Goal: Task Accomplishment & Management: Manage account settings

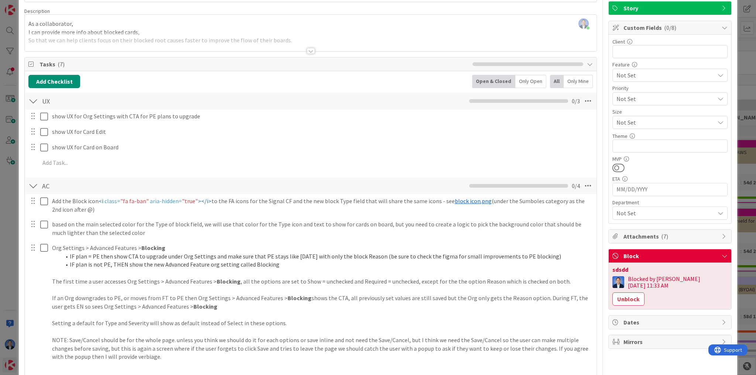
scroll to position [89, 0]
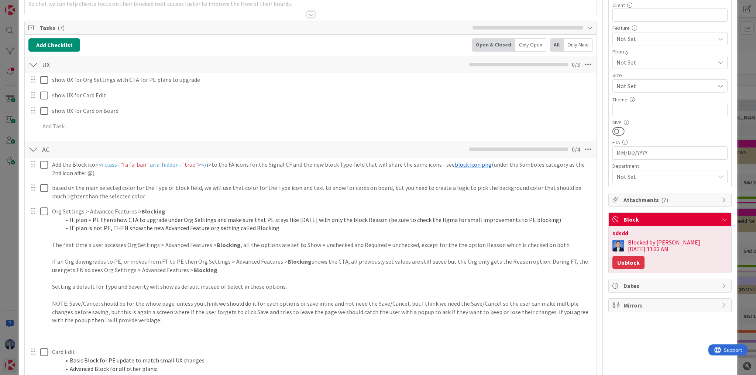
click at [644, 256] on button "Unblock" at bounding box center [628, 262] width 32 height 13
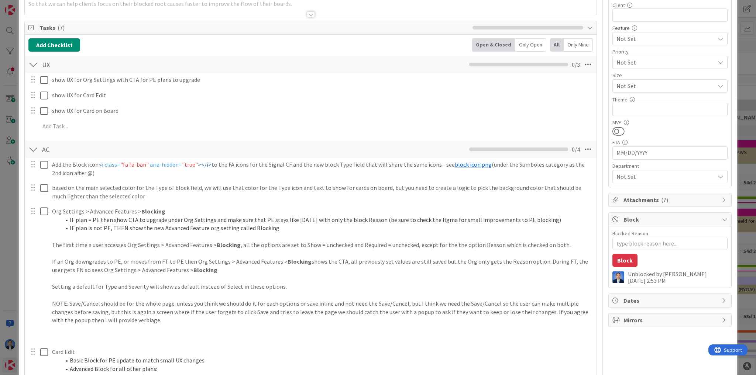
type textarea "x"
click at [644, 244] on textarea "Blocked Reason" at bounding box center [669, 243] width 115 height 13
type textarea "d"
type textarea "x"
type textarea "df"
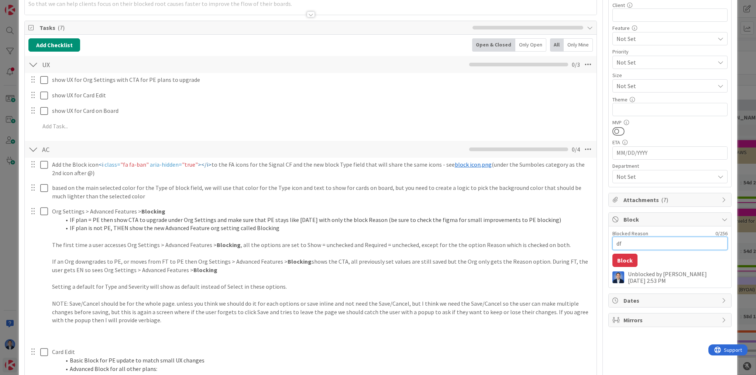
type textarea "x"
type textarea "dfg"
type textarea "x"
type textarea "dfgd"
type textarea "x"
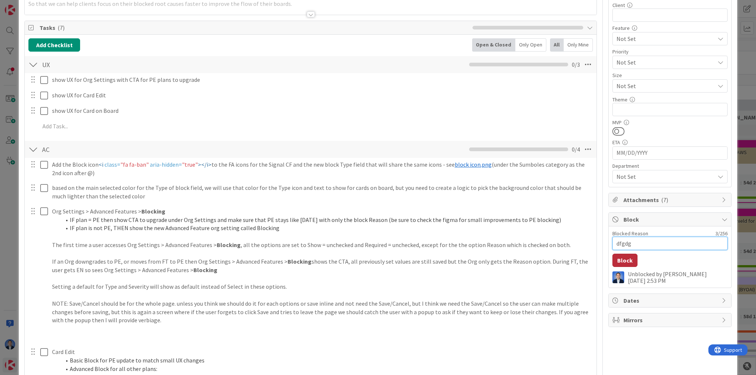
type textarea "dfgdgf"
type textarea "x"
type textarea "dfgdgf"
click at [623, 258] on button "Block" at bounding box center [624, 260] width 25 height 13
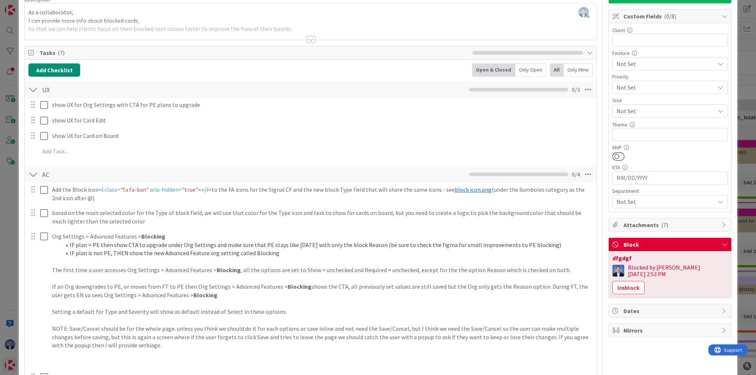
scroll to position [118, 0]
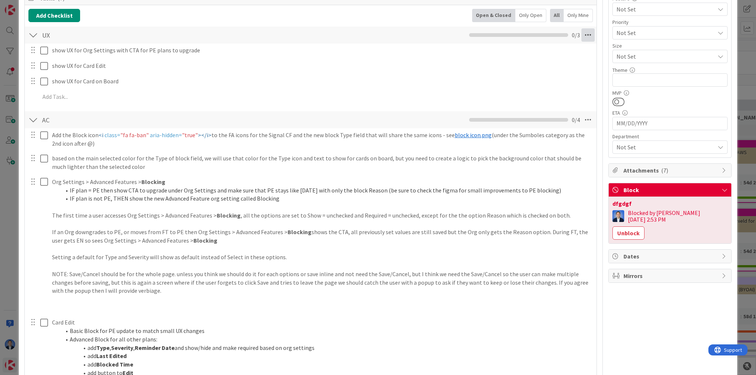
click at [581, 34] on icon at bounding box center [587, 34] width 13 height 13
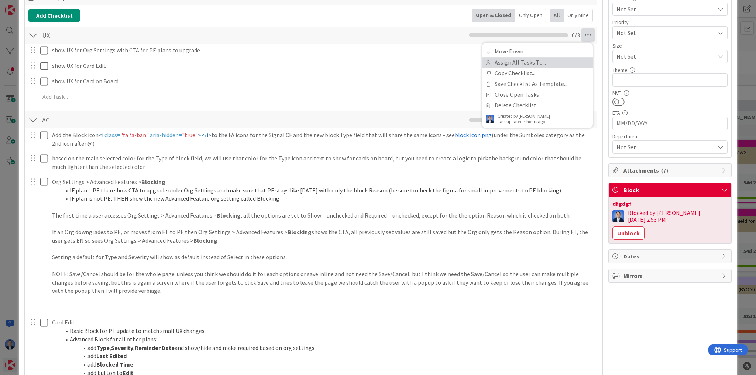
click at [553, 58] on link "Assign All Tasks To..." at bounding box center [537, 62] width 111 height 11
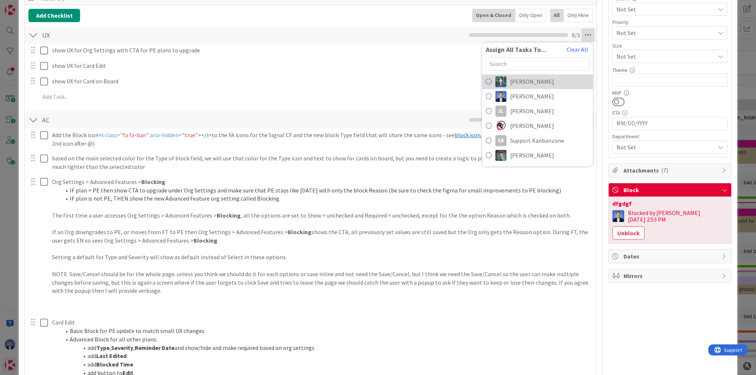
click at [533, 82] on link "[PERSON_NAME]" at bounding box center [537, 81] width 111 height 15
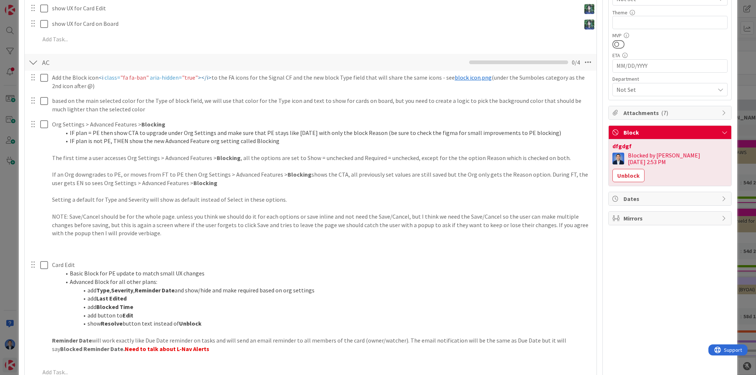
scroll to position [177, 0]
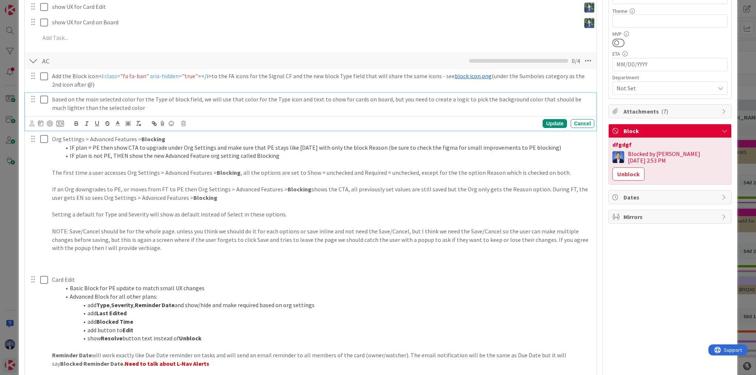
click at [276, 97] on p "based on the main selected color for the Type of block field, we will use that …" at bounding box center [321, 103] width 539 height 17
drag, startPoint x: 276, startPoint y: 97, endPoint x: 287, endPoint y: 97, distance: 11.1
click at [287, 97] on p "based on the main selected color for the Type of block field, we will use that …" at bounding box center [321, 103] width 539 height 17
click at [310, 99] on p "based on the main selected color for the Type of block field, we will use that …" at bounding box center [321, 103] width 539 height 17
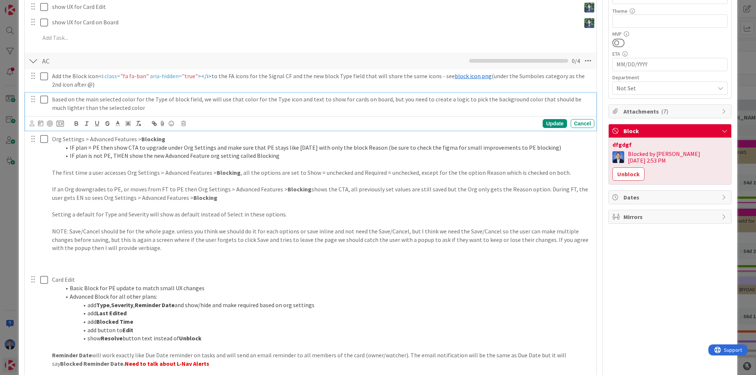
click at [133, 107] on p "based on the main selected color for the Type of block field, we will use that …" at bounding box center [321, 103] width 539 height 17
drag, startPoint x: 165, startPoint y: 107, endPoint x: 154, endPoint y: 108, distance: 10.8
click at [154, 108] on p "based on the main selected color for the Type of block field, we will use that …" at bounding box center [321, 103] width 539 height 17
click at [221, 107] on p "based on the main selected color for the Type of block field, we will use that …" at bounding box center [321, 103] width 539 height 17
click at [30, 125] on icon at bounding box center [32, 124] width 5 height 6
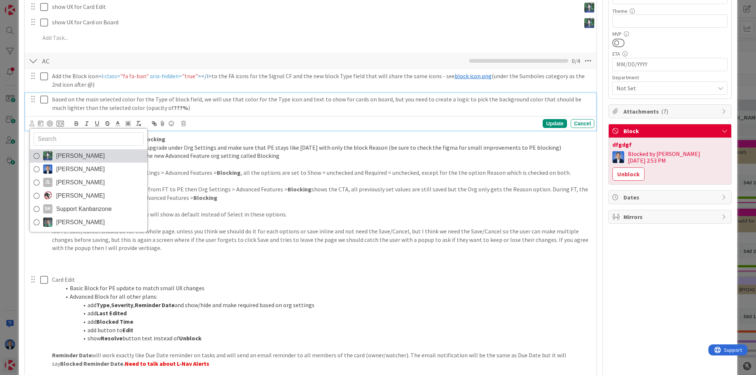
click at [64, 155] on span "[PERSON_NAME]" at bounding box center [80, 156] width 49 height 11
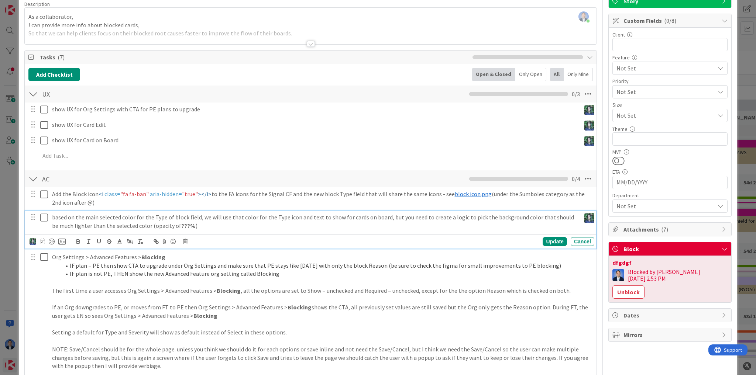
scroll to position [0, 0]
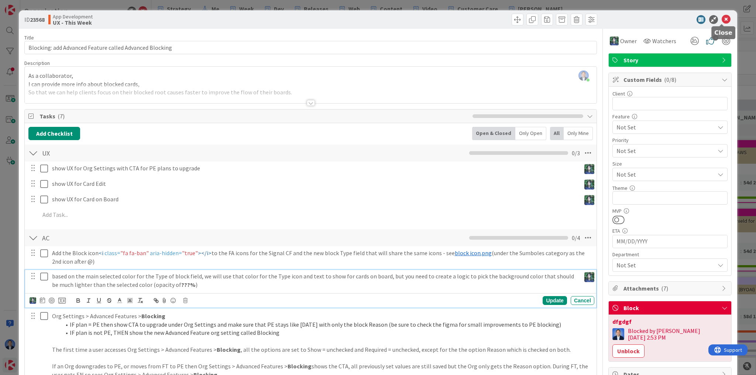
click at [721, 21] on icon at bounding box center [725, 19] width 9 height 9
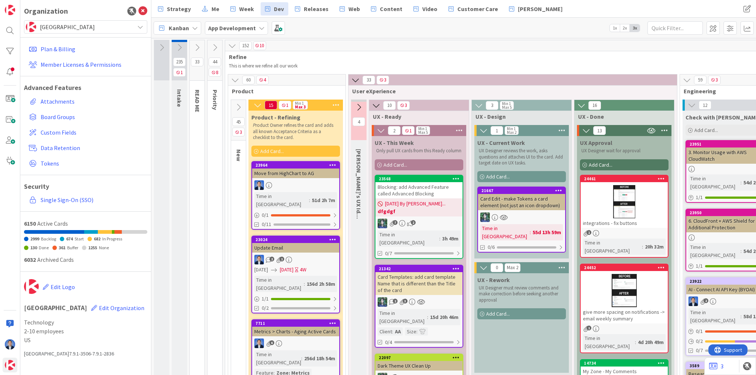
click at [428, 210] on b "dfgdgf" at bounding box center [419, 211] width 83 height 7
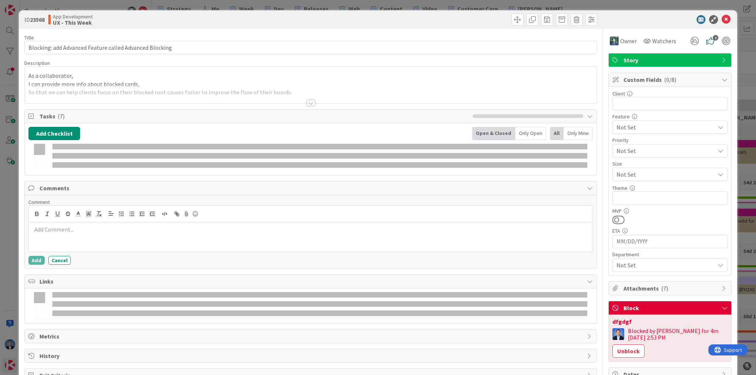
click at [644, 345] on button "Unblock" at bounding box center [628, 351] width 32 height 13
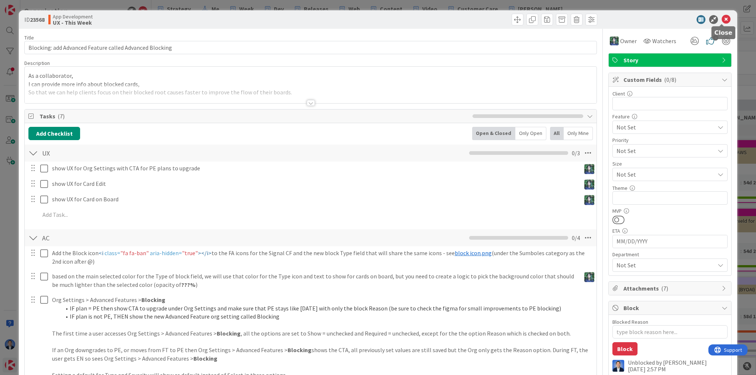
click at [722, 20] on icon at bounding box center [725, 19] width 9 height 9
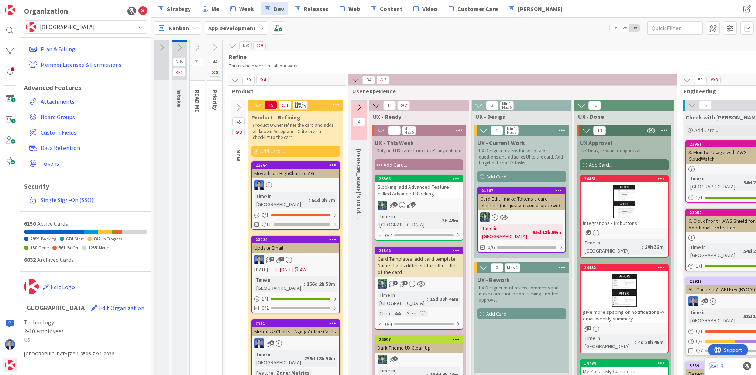
click at [409, 256] on div "Card Templates: add card template Name that is different than the Title of the …" at bounding box center [418, 265] width 87 height 23
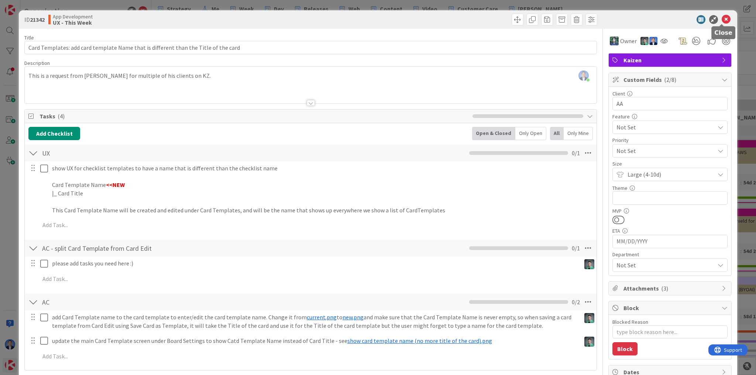
click at [722, 16] on icon at bounding box center [725, 19] width 9 height 9
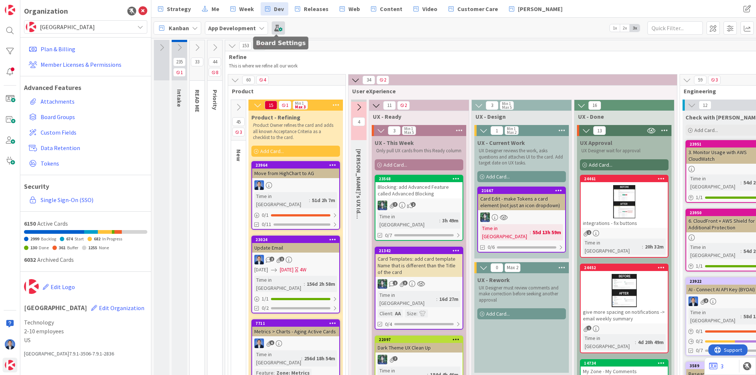
click at [279, 31] on span at bounding box center [278, 27] width 13 height 13
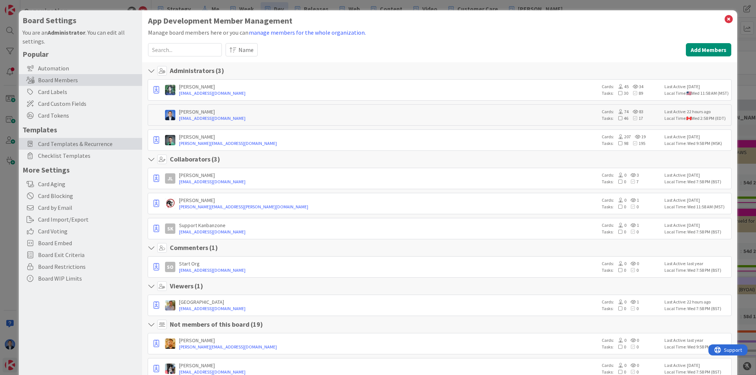
click at [76, 143] on span "Card Templates & Recurrence" at bounding box center [88, 143] width 100 height 9
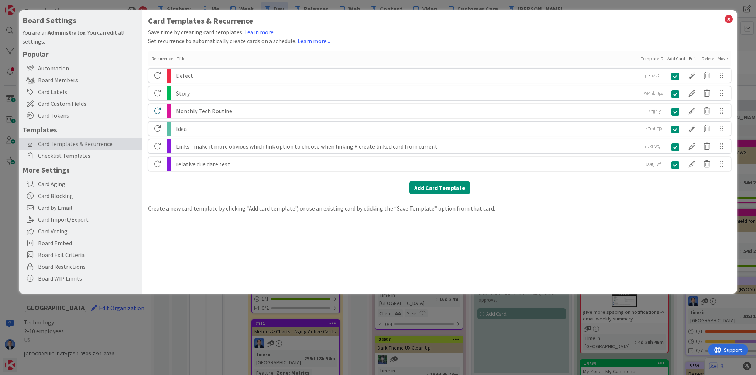
click at [183, 74] on div "Defect" at bounding box center [407, 76] width 462 height 14
click at [693, 77] on div at bounding box center [692, 75] width 15 height 13
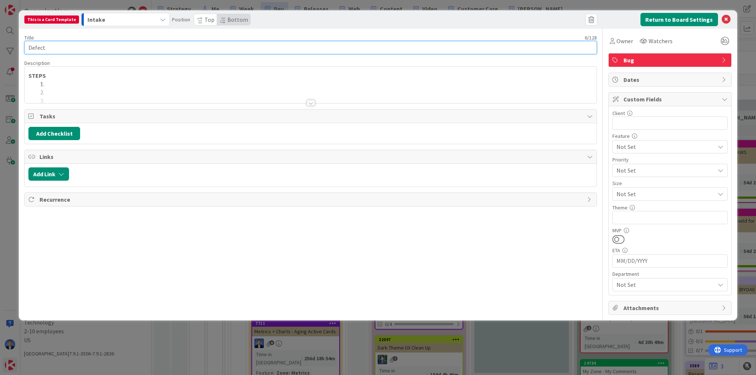
click at [34, 48] on input "Defect" at bounding box center [310, 47] width 572 height 13
click at [67, 49] on input "Defect" at bounding box center [310, 47] width 572 height 13
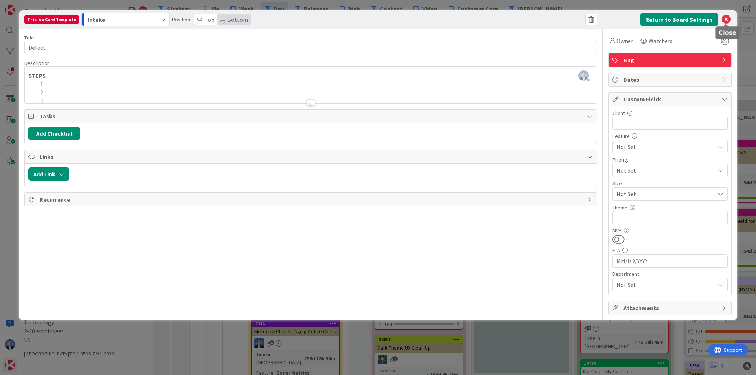
click at [726, 21] on icon at bounding box center [725, 19] width 9 height 9
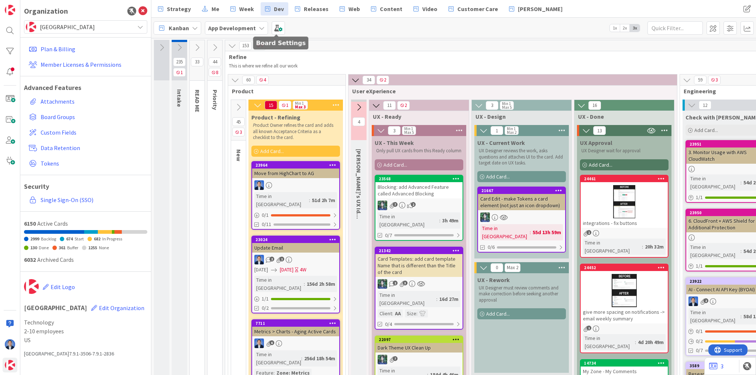
drag, startPoint x: 279, startPoint y: 30, endPoint x: 276, endPoint y: 49, distance: 19.4
click at [279, 30] on span at bounding box center [278, 27] width 13 height 13
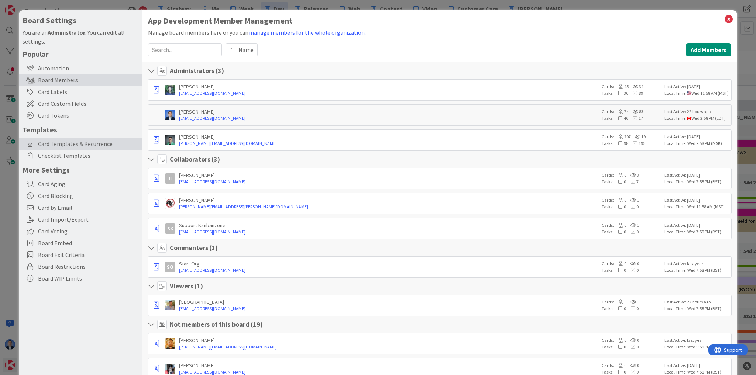
click at [62, 142] on span "Card Templates & Recurrence" at bounding box center [88, 143] width 100 height 9
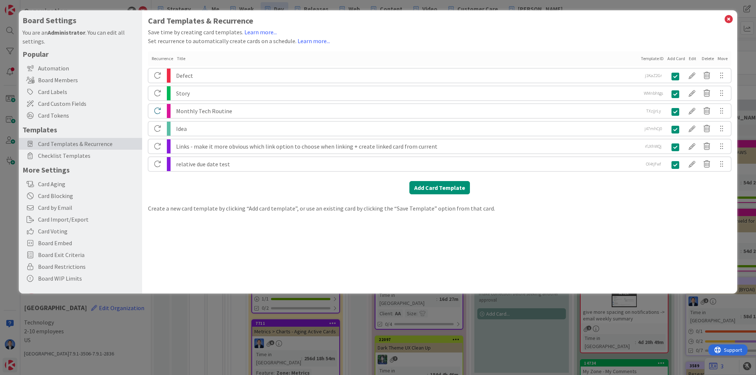
click at [183, 77] on div "Defect" at bounding box center [407, 76] width 462 height 14
click at [692, 75] on div at bounding box center [692, 75] width 15 height 13
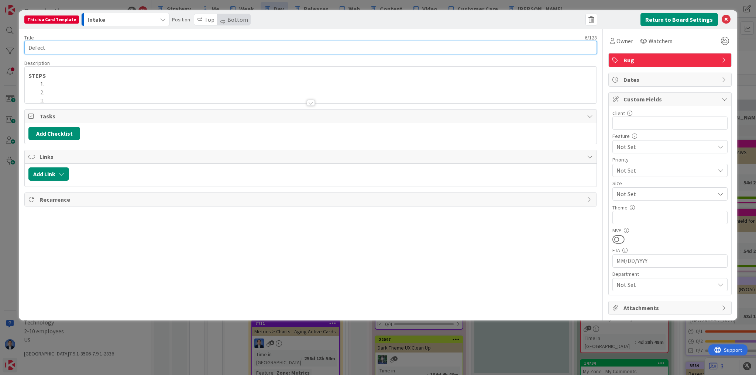
click at [43, 48] on input "Defect" at bounding box center [310, 47] width 572 height 13
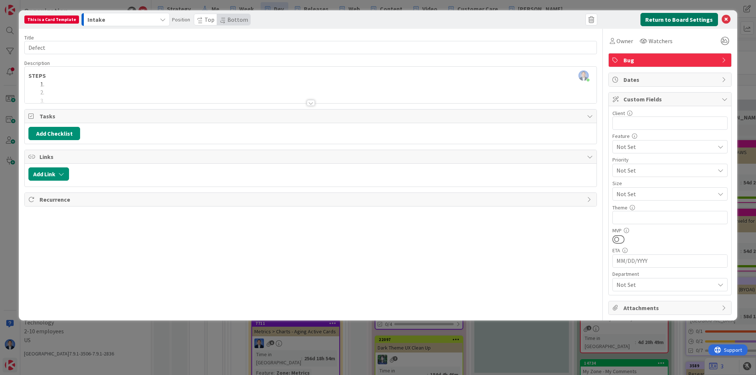
click at [687, 21] on button "Return to Board Settings" at bounding box center [678, 19] width 77 height 13
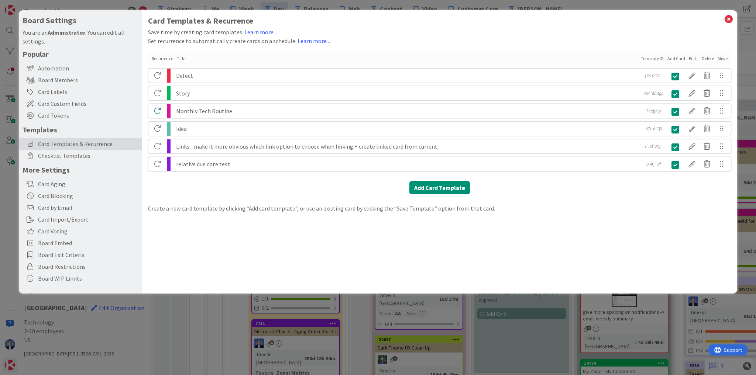
click at [186, 74] on div "Defect" at bounding box center [407, 76] width 462 height 14
click at [186, 76] on div "Defect" at bounding box center [407, 76] width 462 height 14
click at [177, 71] on div "Defect" at bounding box center [407, 76] width 462 height 14
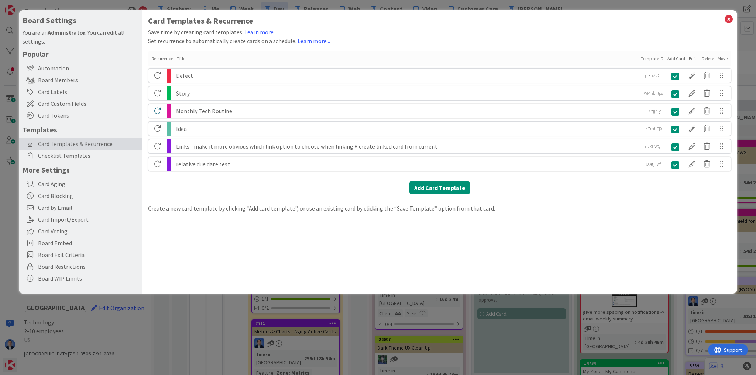
click at [183, 89] on div "Story" at bounding box center [407, 93] width 462 height 14
click at [187, 110] on div "Monthly Tech Routine" at bounding box center [407, 111] width 462 height 14
drag, startPoint x: 187, startPoint y: 110, endPoint x: 230, endPoint y: 110, distance: 42.4
click at [230, 110] on div "Monthly Tech Routine" at bounding box center [407, 111] width 462 height 14
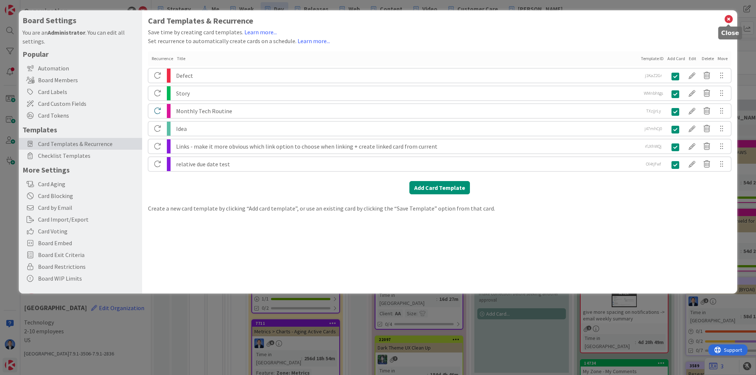
click at [727, 20] on icon at bounding box center [729, 19] width 10 height 10
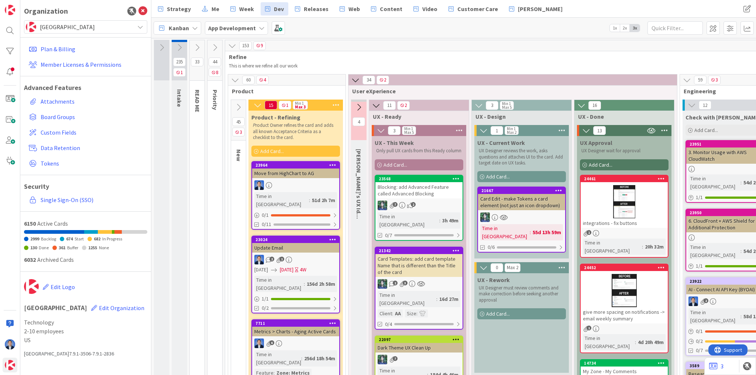
click at [424, 258] on div "Card Templates: add card template Name that is different than the Title of the …" at bounding box center [418, 265] width 87 height 23
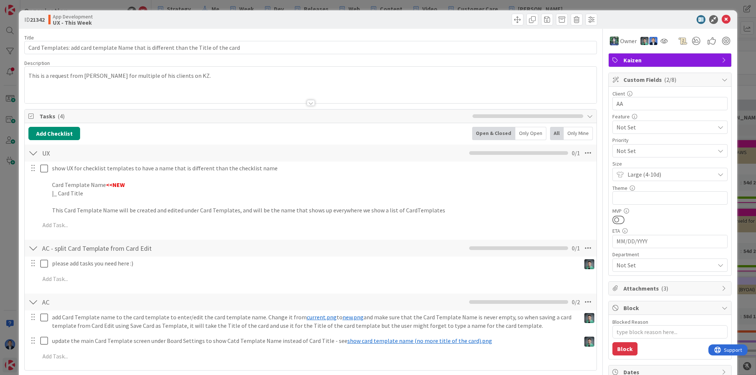
type textarea "x"
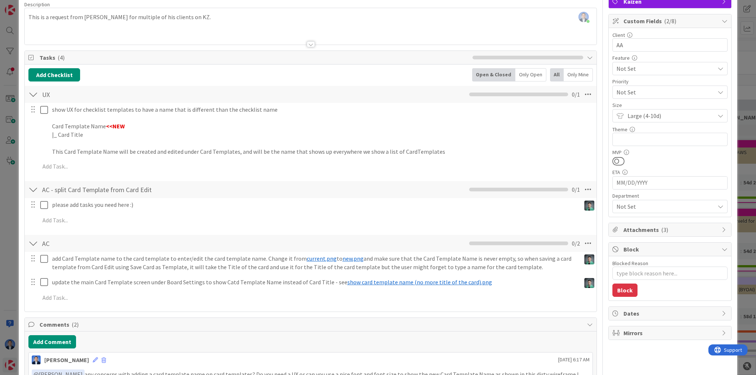
scroll to position [59, 0]
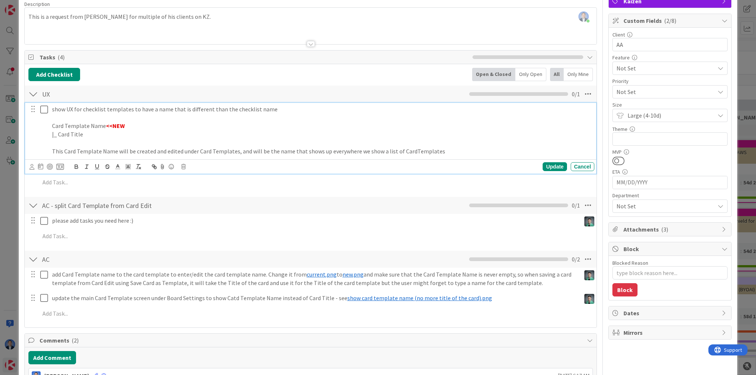
click at [93, 110] on p "show UX for checklist templates to have a name that is different than the check…" at bounding box center [321, 109] width 539 height 8
click at [225, 110] on p "show UX for Card templates to have a name that is different than the checklist …" at bounding box center [321, 109] width 539 height 8
drag, startPoint x: 126, startPoint y: 124, endPoint x: 54, endPoint y: 125, distance: 72.3
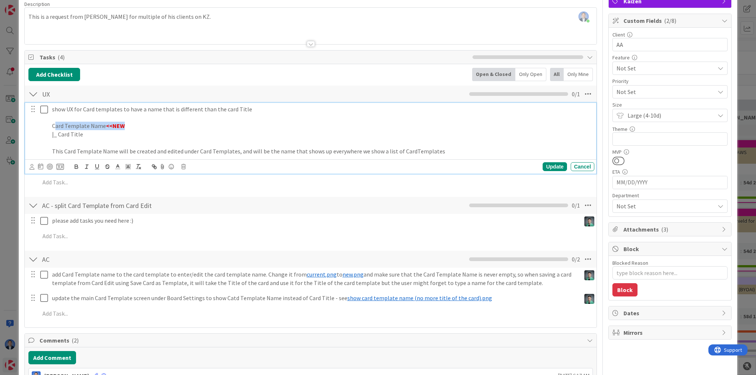
click at [54, 125] on p "Card Template Name <<NEW" at bounding box center [321, 126] width 539 height 8
click at [409, 151] on p "This Card Template Name will be created and edited under Card Templates, and wi…" at bounding box center [321, 151] width 539 height 8
click at [438, 133] on p "|_ Card Title" at bounding box center [321, 134] width 539 height 8
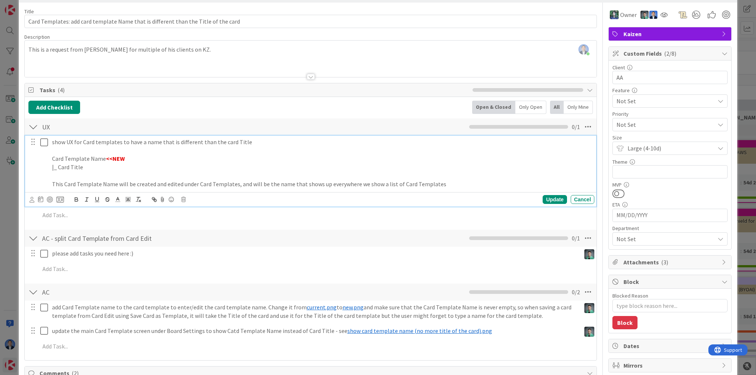
scroll to position [0, 0]
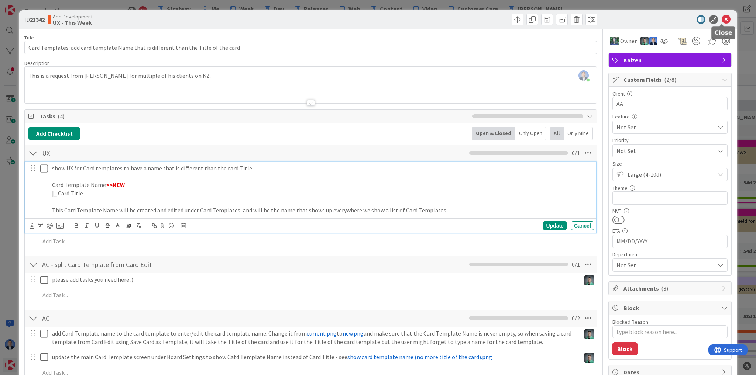
click at [723, 20] on icon at bounding box center [725, 19] width 9 height 9
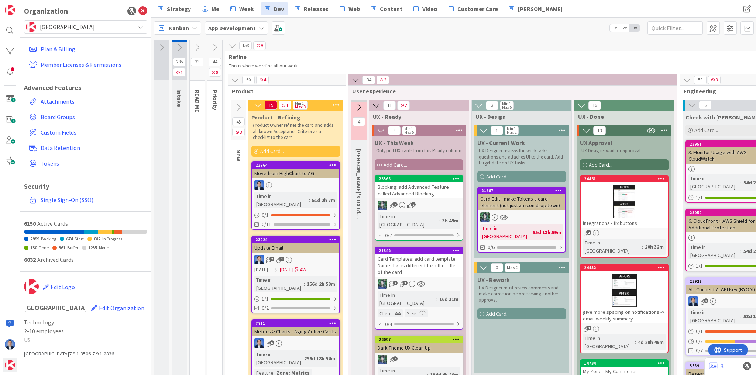
click at [494, 173] on span "Add Card..." at bounding box center [498, 176] width 24 height 7
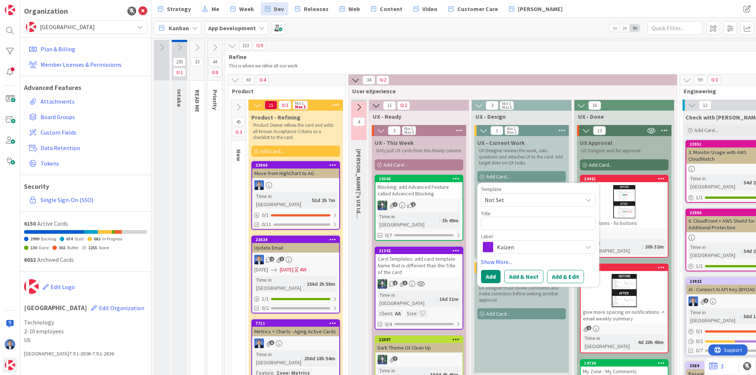
click at [508, 196] on span "Not Set" at bounding box center [531, 200] width 92 height 10
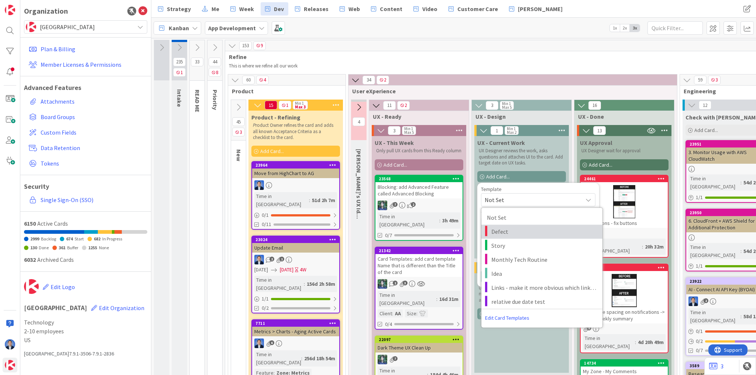
click at [503, 233] on span "Defect" at bounding box center [544, 232] width 106 height 10
type textarea "x"
type textarea "Defect"
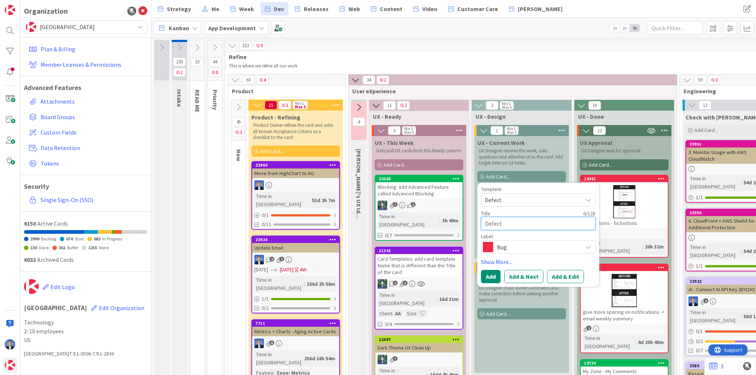
click at [509, 226] on textarea "Defect" at bounding box center [538, 223] width 114 height 13
click at [278, 27] on span at bounding box center [278, 27] width 13 height 13
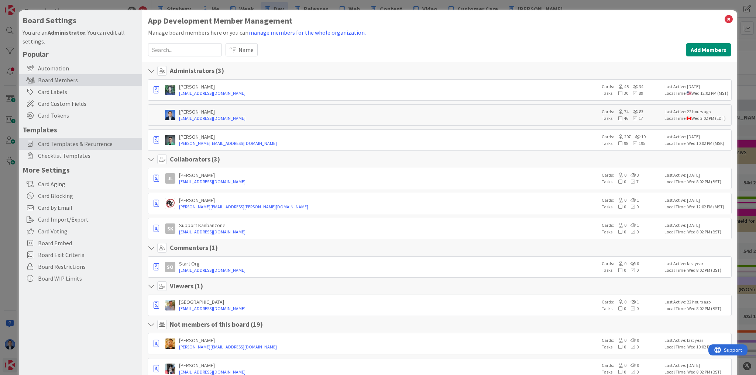
click at [81, 146] on span "Card Templates & Recurrence" at bounding box center [88, 143] width 100 height 9
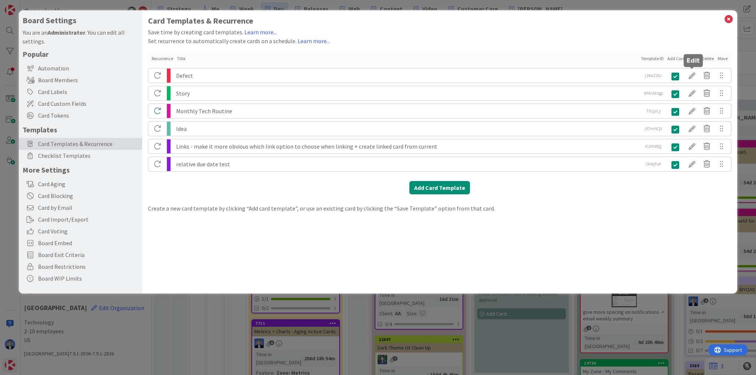
click at [691, 75] on div at bounding box center [692, 75] width 15 height 13
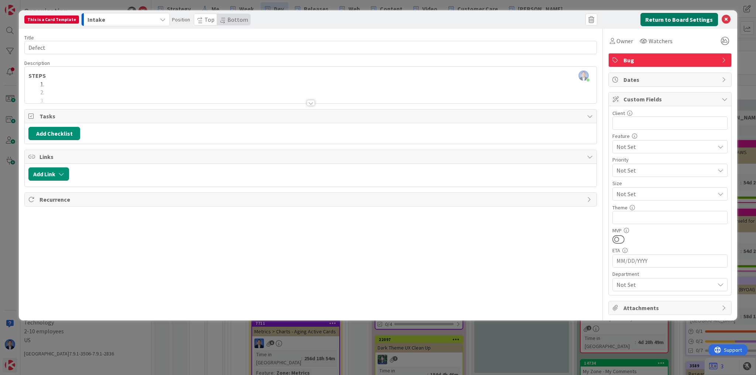
click at [672, 18] on button "Return to Board Settings" at bounding box center [678, 19] width 77 height 13
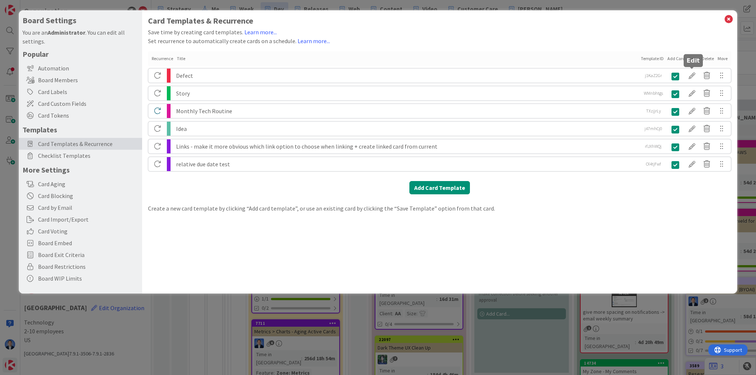
click at [692, 75] on div at bounding box center [692, 75] width 15 height 13
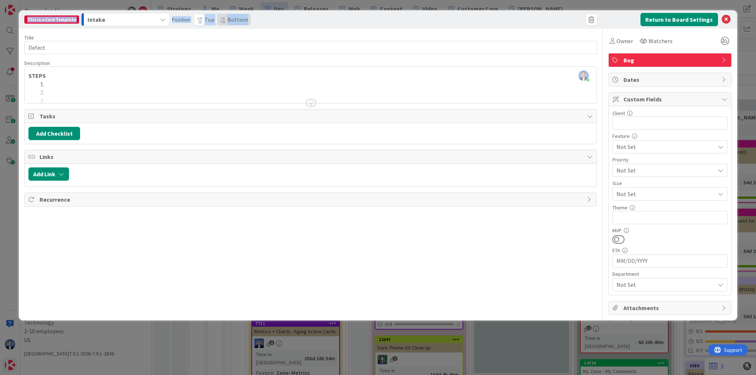
drag, startPoint x: 23, startPoint y: 18, endPoint x: 279, endPoint y: 15, distance: 255.4
click at [279, 15] on div "This is a Card Template Intake Position Top Bottom Return to Board Settings" at bounding box center [378, 19] width 718 height 18
click at [654, 16] on button "Return to Board Settings" at bounding box center [678, 19] width 77 height 13
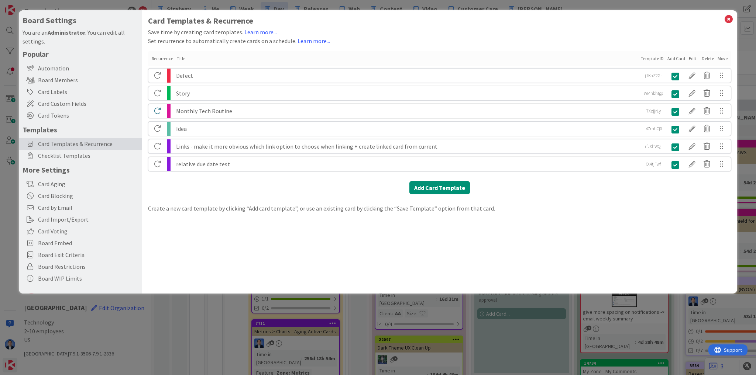
click at [182, 76] on div "Defect" at bounding box center [407, 76] width 462 height 14
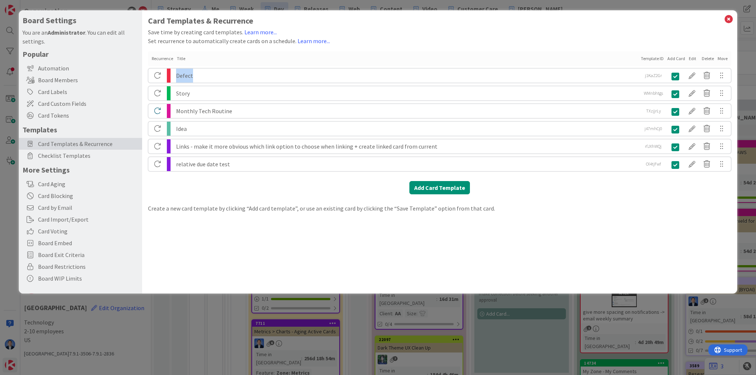
click at [182, 76] on div "Defect" at bounding box center [407, 76] width 462 height 14
click at [176, 76] on div "Defect j1KaZ2Gr j1KaZ2Gr" at bounding box center [439, 75] width 583 height 15
click at [175, 76] on div "Defect j1KaZ2Gr j1KaZ2Gr" at bounding box center [439, 75] width 583 height 15
click at [185, 74] on div "Defect" at bounding box center [407, 76] width 462 height 14
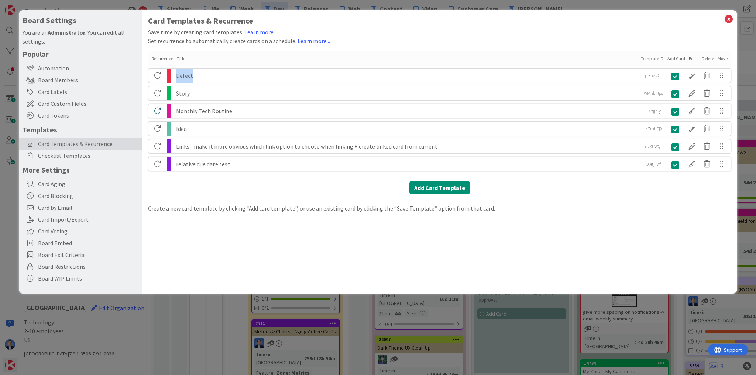
click at [185, 74] on div "Defect" at bounding box center [407, 76] width 462 height 14
click at [402, 195] on div "Card Templates & Recurrence Save time by creating card templates. Learn more...…" at bounding box center [439, 114] width 583 height 197
click at [424, 186] on button "Add Card Template" at bounding box center [439, 187] width 61 height 13
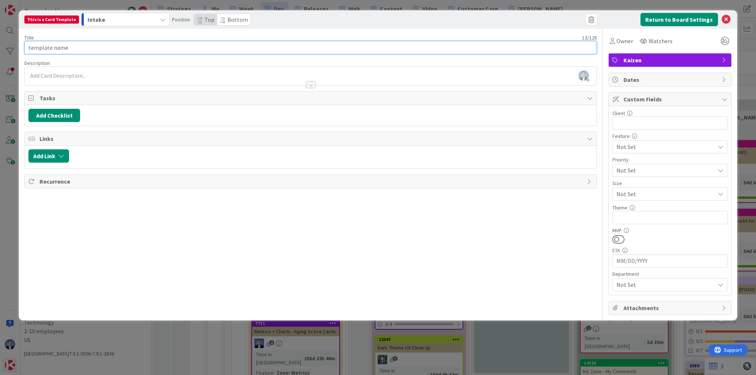
click at [61, 49] on input "template name" at bounding box center [310, 47] width 572 height 13
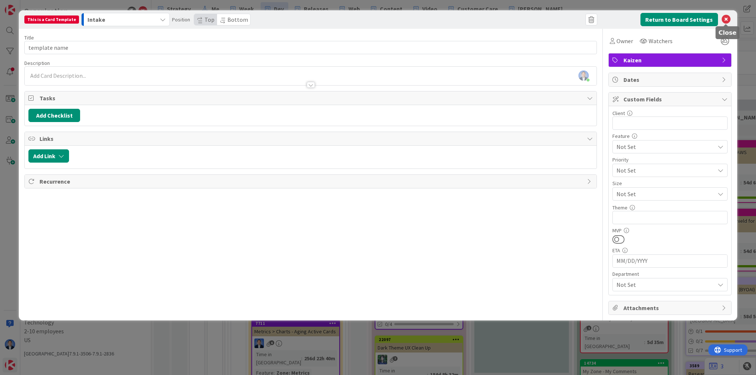
click at [728, 17] on icon at bounding box center [725, 19] width 9 height 9
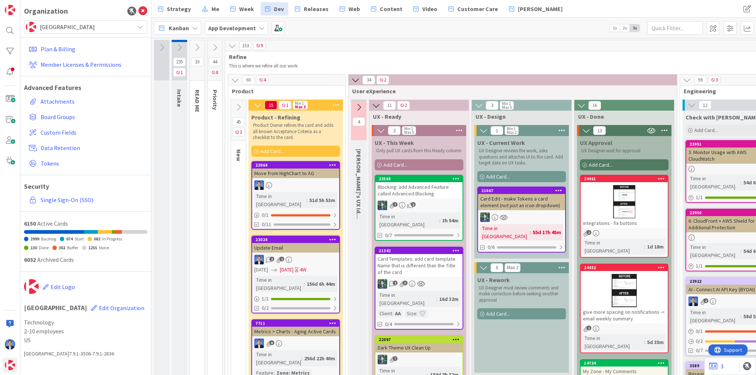
click at [518, 210] on link "21667 Card Edit - make Tokens a card element (not just an icon dropdown) Time i…" at bounding box center [521, 220] width 89 height 66
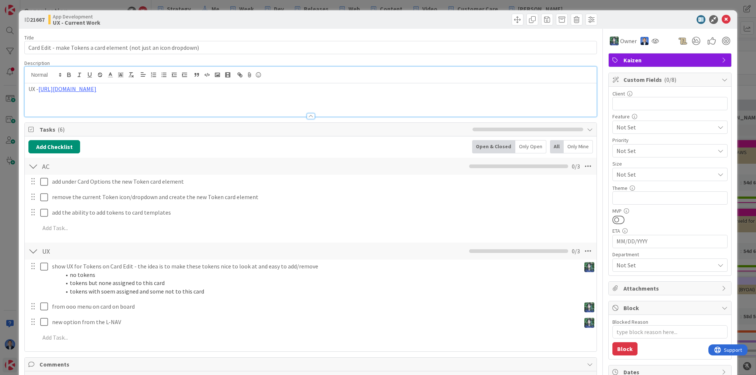
click at [167, 79] on div "UX - [URL][DOMAIN_NAME]" at bounding box center [311, 92] width 572 height 50
click at [160, 103] on link "[URL][DOMAIN_NAME]" at bounding box center [160, 104] width 51 height 10
click at [624, 328] on textarea "Blocked Reason" at bounding box center [669, 331] width 115 height 13
type textarea "x"
type textarea "n"
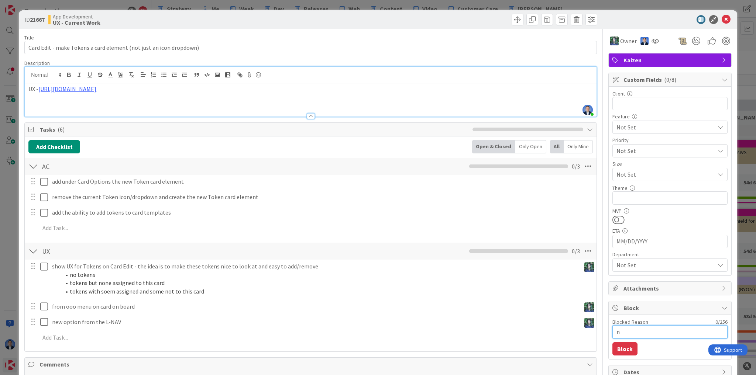
type textarea "x"
type textarea "ne"
type textarea "x"
type textarea "nee"
type textarea "x"
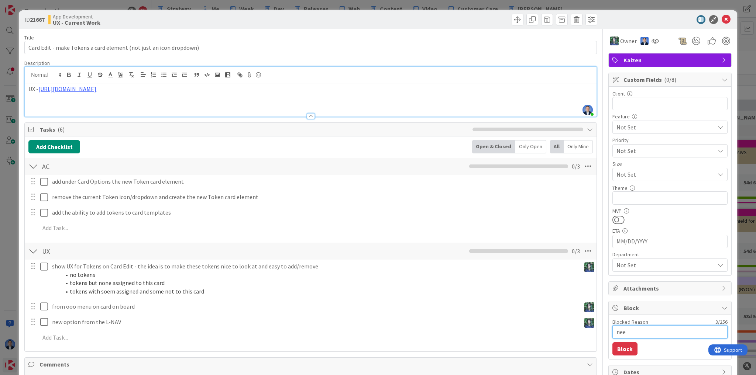
type textarea "need"
type textarea "x"
type textarea "need"
type textarea "x"
type textarea "need t"
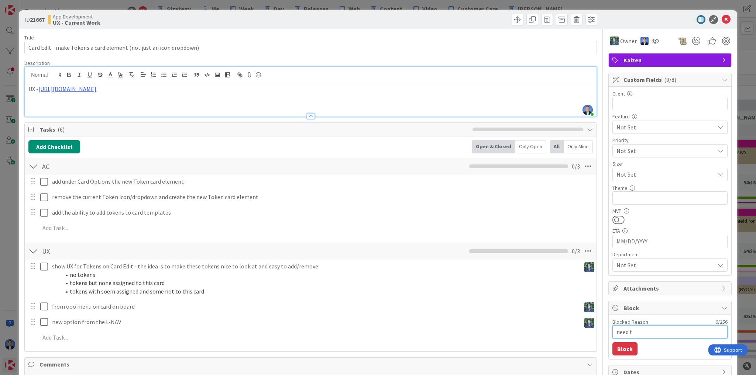
type textarea "x"
type textarea "need to"
type textarea "x"
type textarea "need to"
type textarea "x"
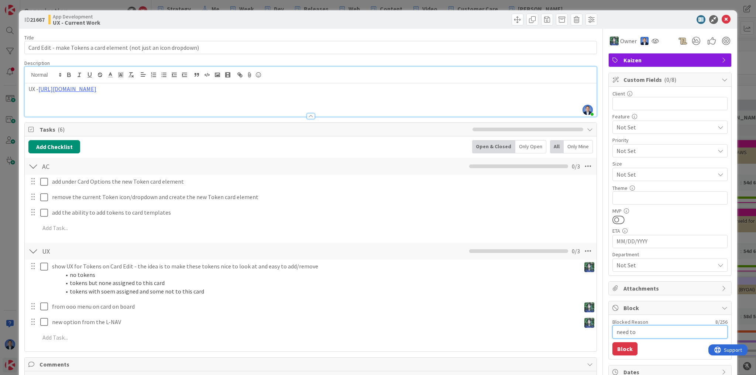
type textarea "need to d"
type textarea "x"
type textarea "need to de"
type textarea "x"
type textarea "need to dec"
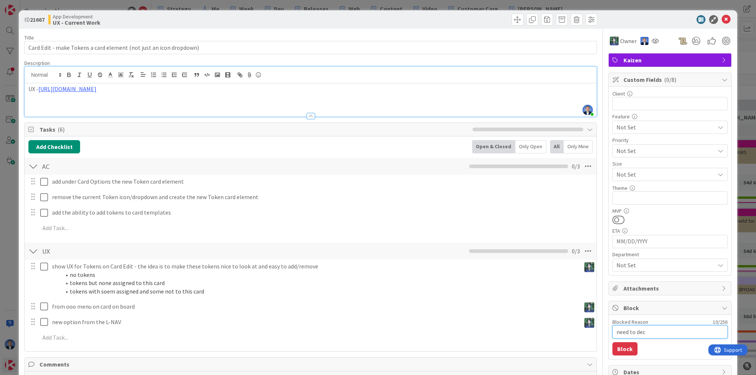
type textarea "x"
type textarea "need to deci"
type textarea "x"
type textarea "need to decid"
type textarea "x"
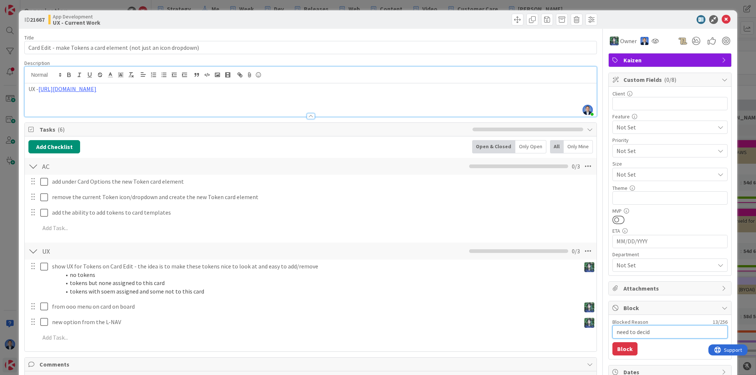
type textarea "need to decide"
type textarea "x"
type textarea "need to decide"
type textarea "x"
type textarea "need to decide i"
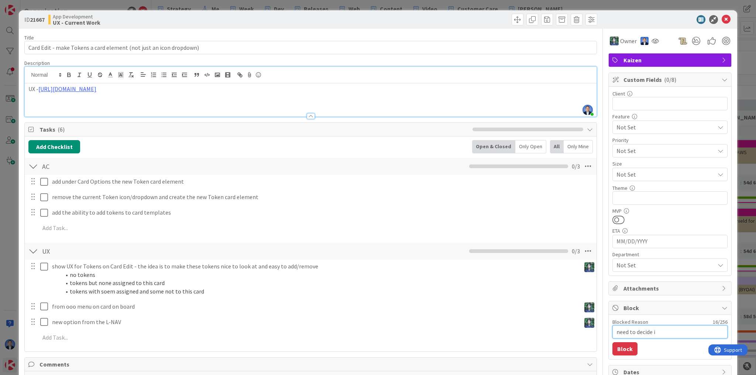
type textarea "x"
type textarea "need to decide if"
type textarea "x"
type textarea "need to decide if"
type textarea "x"
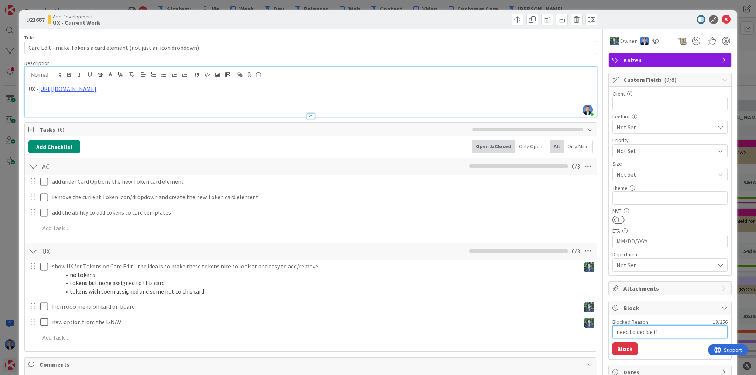
type textarea "need to decide if w"
type textarea "x"
type textarea "need to decide if we"
type textarea "x"
type textarea "need to decide if we"
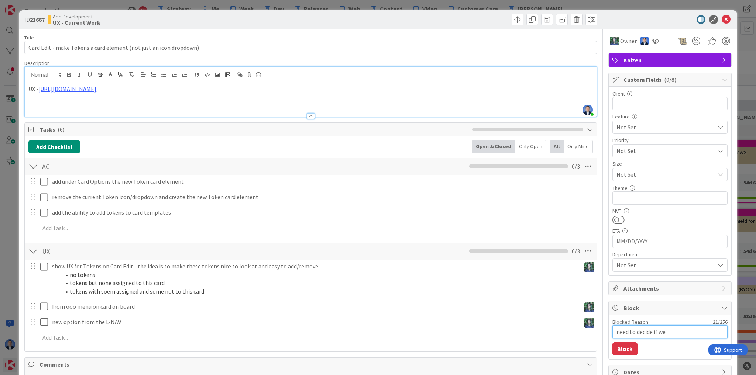
type textarea "x"
type textarea "need to decide if we l"
type textarea "x"
type textarea "need to decide if we li"
type textarea "x"
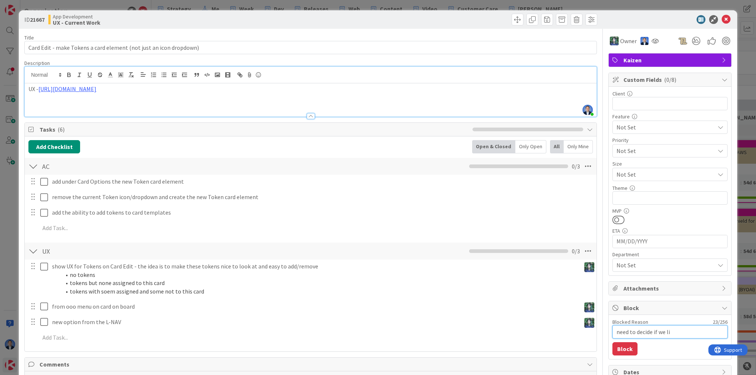
type textarea "need to decide if we lim"
type textarea "x"
type textarea "need to decide if we limi"
type textarea "x"
type textarea "need to decide if we limit"
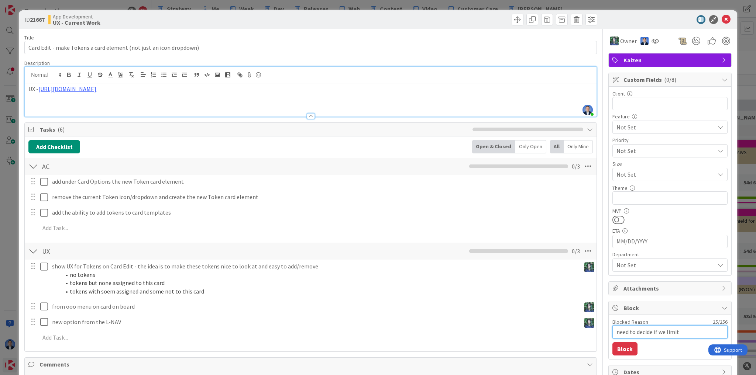
type textarea "x"
type textarea "need to decide if we limit"
type textarea "x"
type textarea "need to decide if we limit t"
type textarea "x"
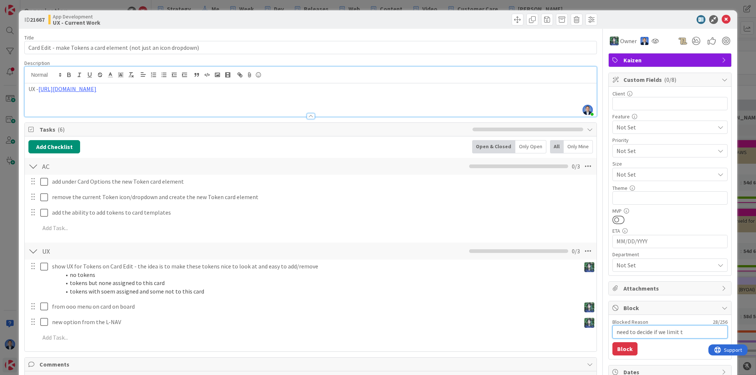
type textarea "need to decide if we limit to"
type textarea "x"
type textarea "need to decide if we limit tok"
type textarea "x"
type textarea "need to decide if we limit toke"
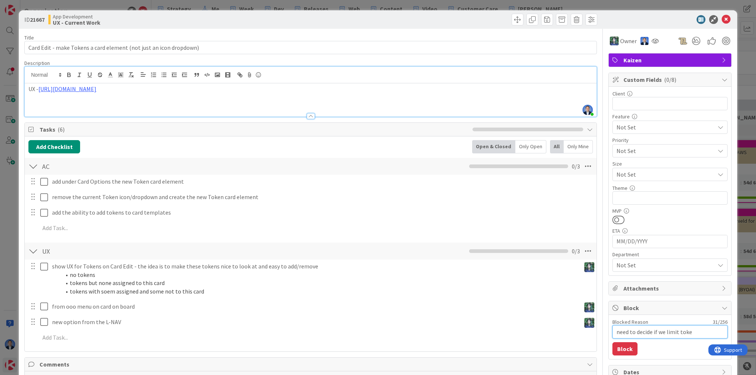
type textarea "x"
type textarea "need to decide if we limit token"
type textarea "x"
type textarea "need to decide if we limit tokens"
type textarea "x"
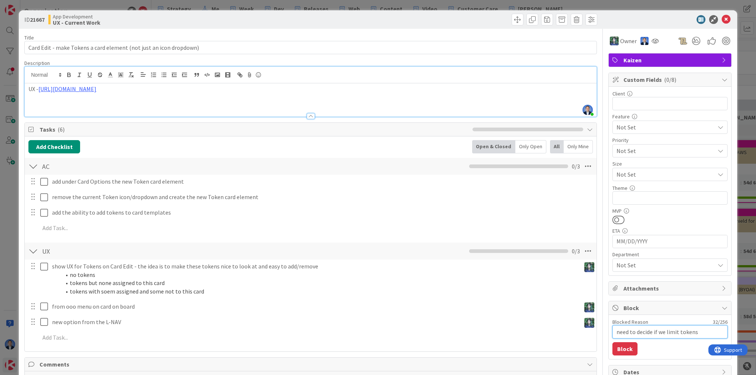
type textarea "need to decide if we limit tokens"
type textarea "x"
type textarea "need to decide if we limit tokens t"
type textarea "x"
type textarea "need to decide if we limit tokens to"
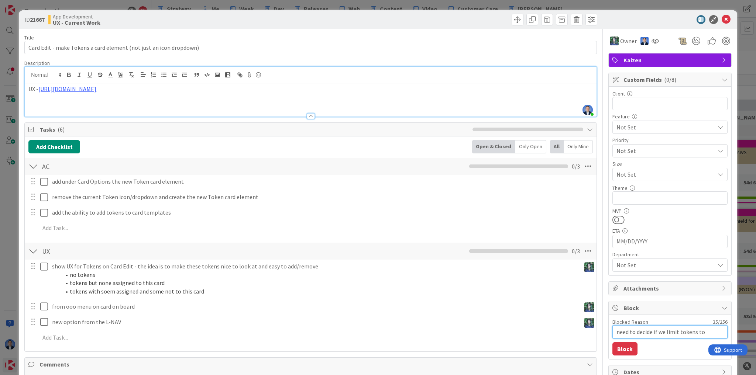
type textarea "x"
type textarea "need to decide if we limit tokens to"
type textarea "x"
type textarea "need to decide if we limit tokens to j"
type textarea "x"
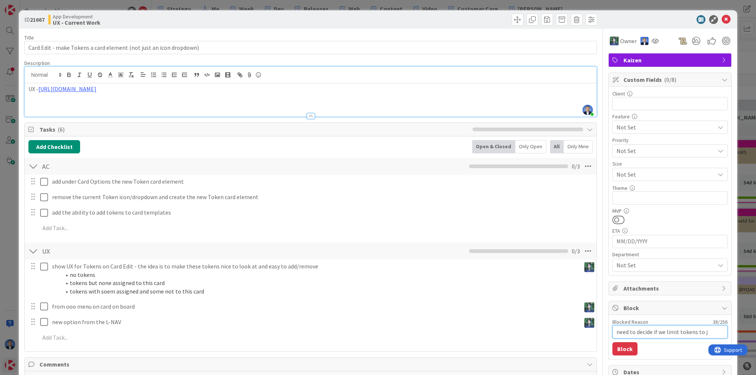
type textarea "need to decide if we limit tokens to ju"
type textarea "x"
type textarea "need to decide if we limit tokens to jus"
type textarea "x"
type textarea "need to decide if we limit tokens to just"
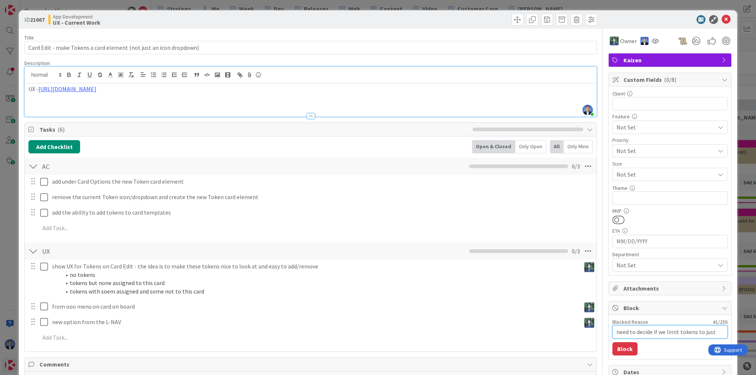
type textarea "x"
type textarea "need to decide if we limit tokens to just"
type textarea "x"
type textarea "need to decide if we limit tokens to just 1"
type textarea "x"
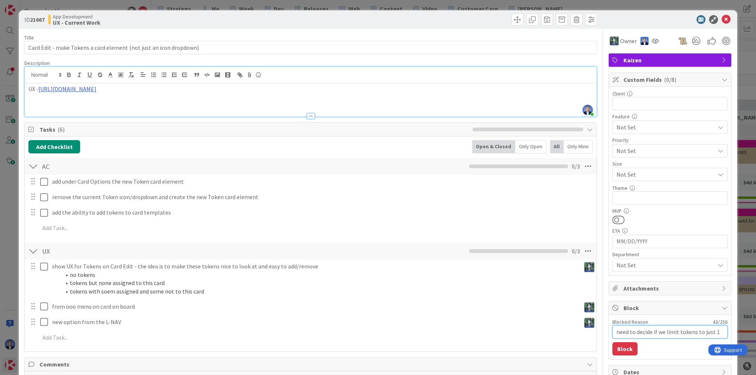
type textarea "need to decide if we limit tokens to just 1"
type textarea "x"
type textarea "need to decide if we limit tokens to just 1 p"
type textarea "x"
type textarea "need to decide if we limit tokens to just 1 pe"
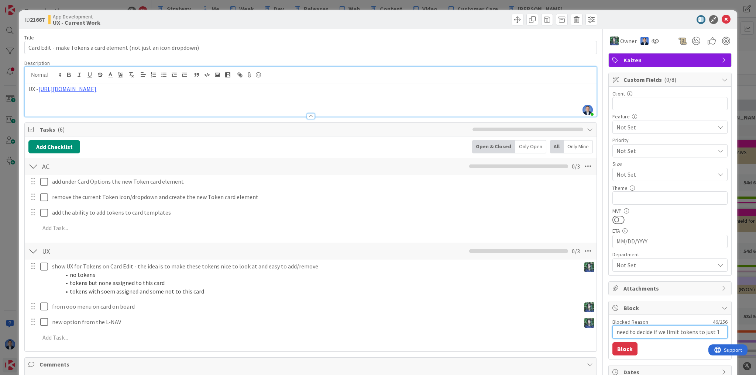
type textarea "x"
type textarea "need to decide if we limit tokens to just 1 per"
type textarea "x"
type textarea "need to decide if we limit tokens to just 1 per"
type textarea "x"
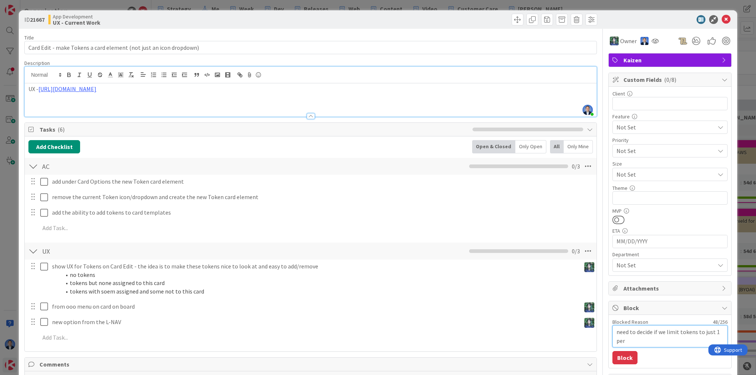
type textarea "need to decide if we limit tokens to just 1 per t"
type textarea "x"
type textarea "need to decide if we limit tokens to just 1 per to"
type textarea "x"
type textarea "need to decide if we limit tokens to just 1 per tok"
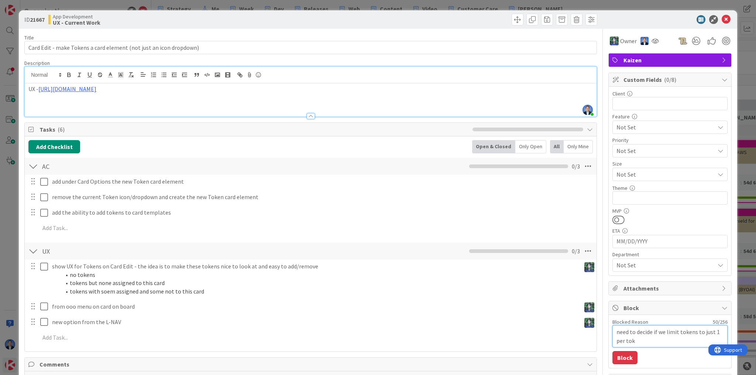
type textarea "x"
type textarea "need to decide if we limit tokens to just 1 per toke"
type textarea "x"
type textarea "need to decide if we limit tokens to just 1 per token"
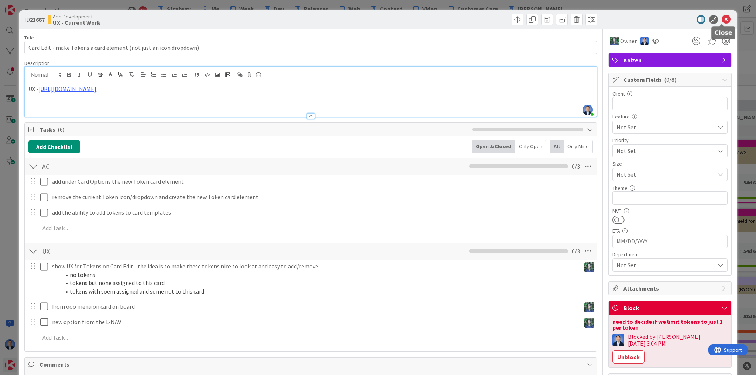
click at [721, 18] on icon at bounding box center [725, 19] width 9 height 9
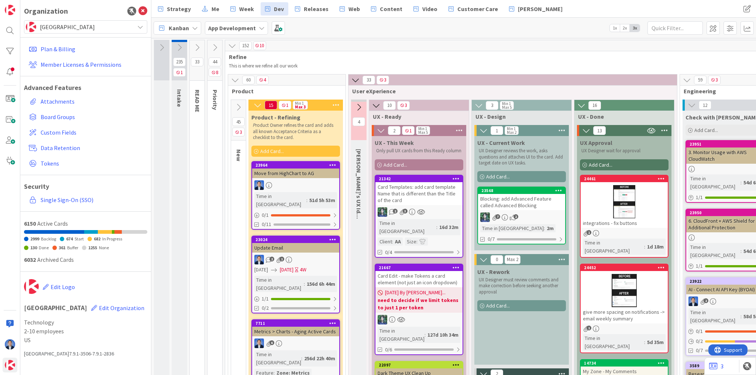
type textarea "x"
